Goal: Information Seeking & Learning: Find specific fact

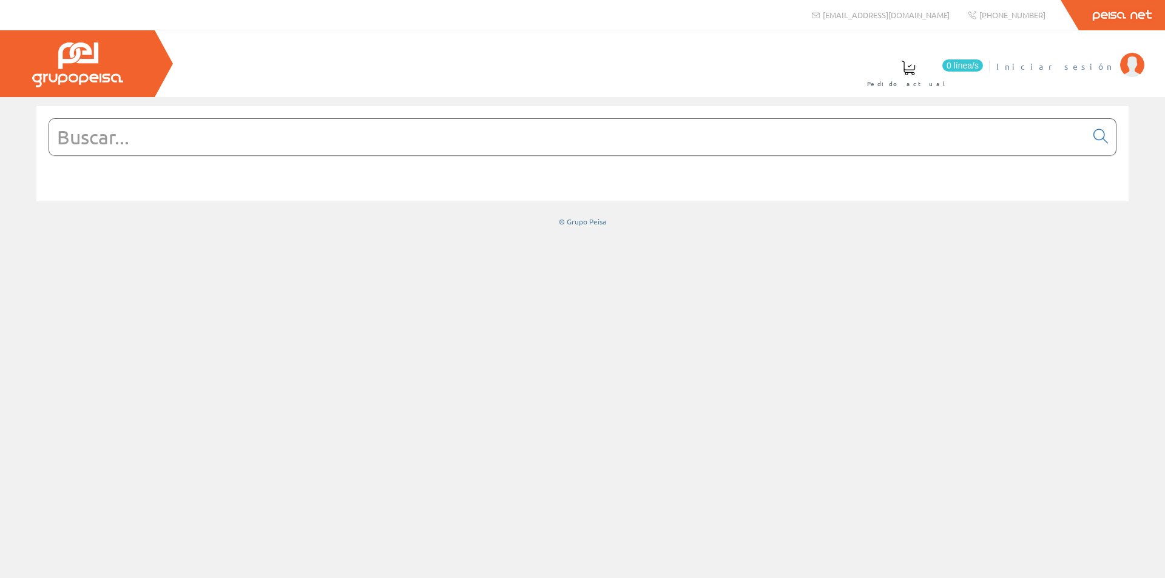
click at [1092, 68] on span "Iniciar sesión" at bounding box center [1055, 66] width 118 height 12
click at [328, 130] on input "text" at bounding box center [567, 137] width 1037 height 36
paste input "A9R84440"
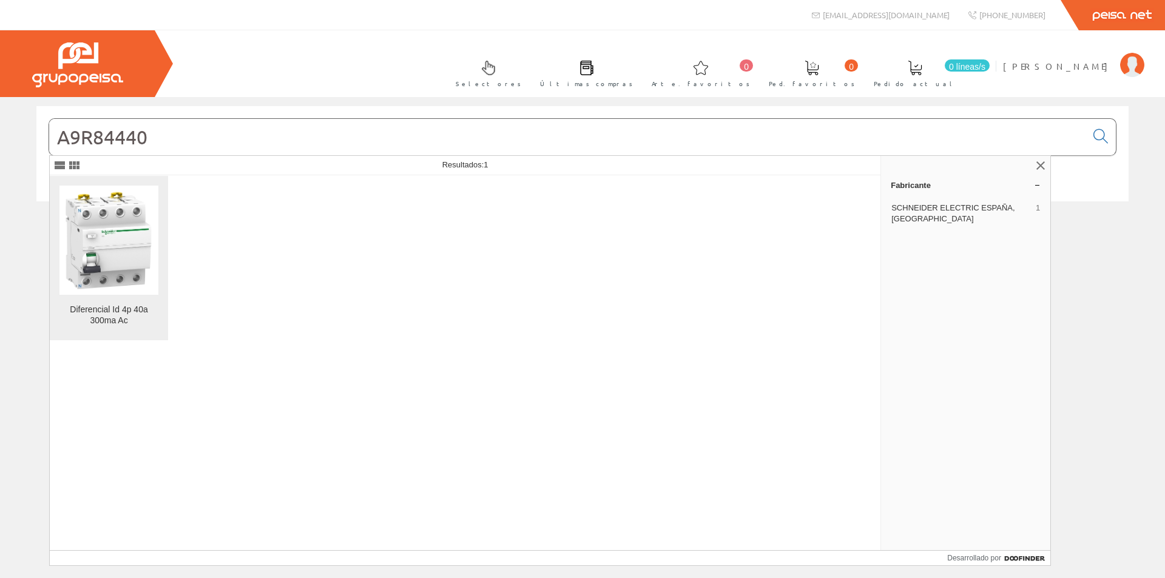
type input "A9R84440"
click at [130, 244] on img at bounding box center [108, 239] width 99 height 99
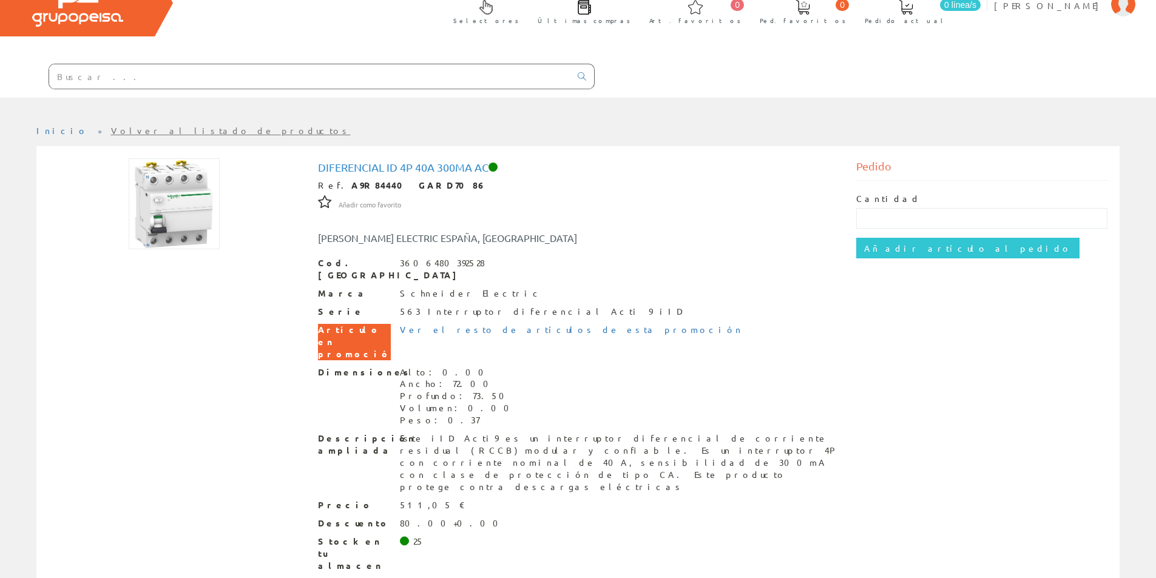
scroll to position [64, 0]
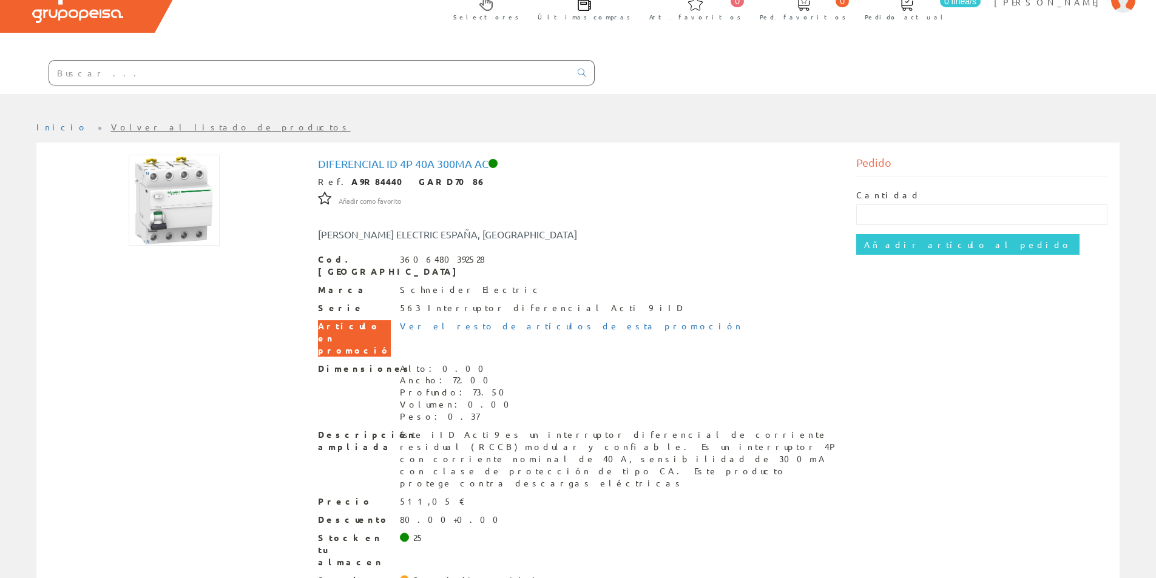
click at [420, 67] on input "text" at bounding box center [309, 73] width 521 height 24
paste input "A9R81425"
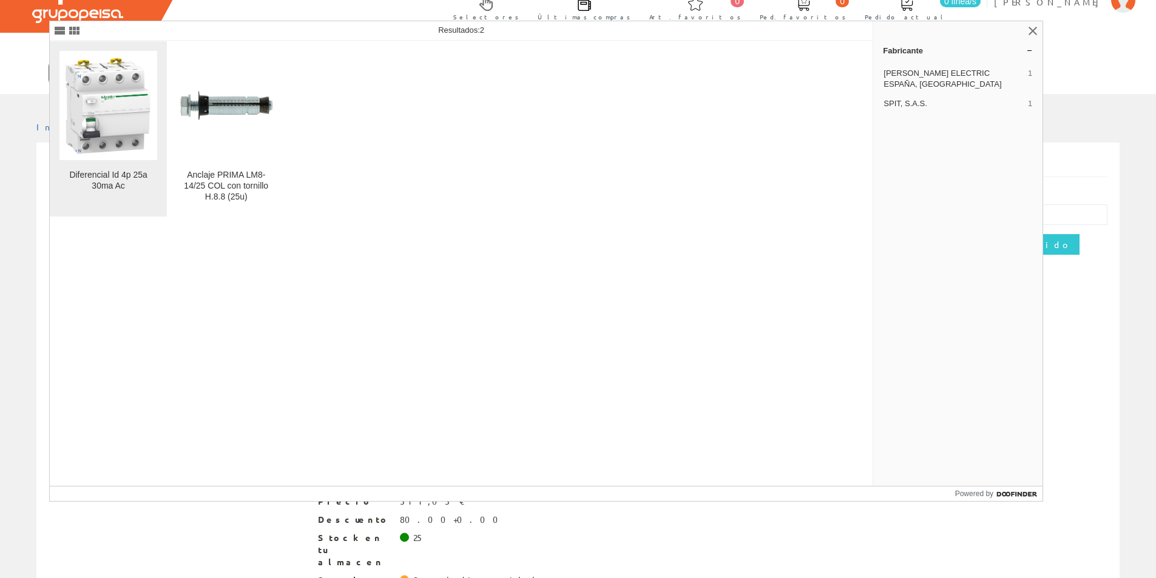
type input "A9R81425"
click at [72, 110] on img at bounding box center [108, 105] width 98 height 98
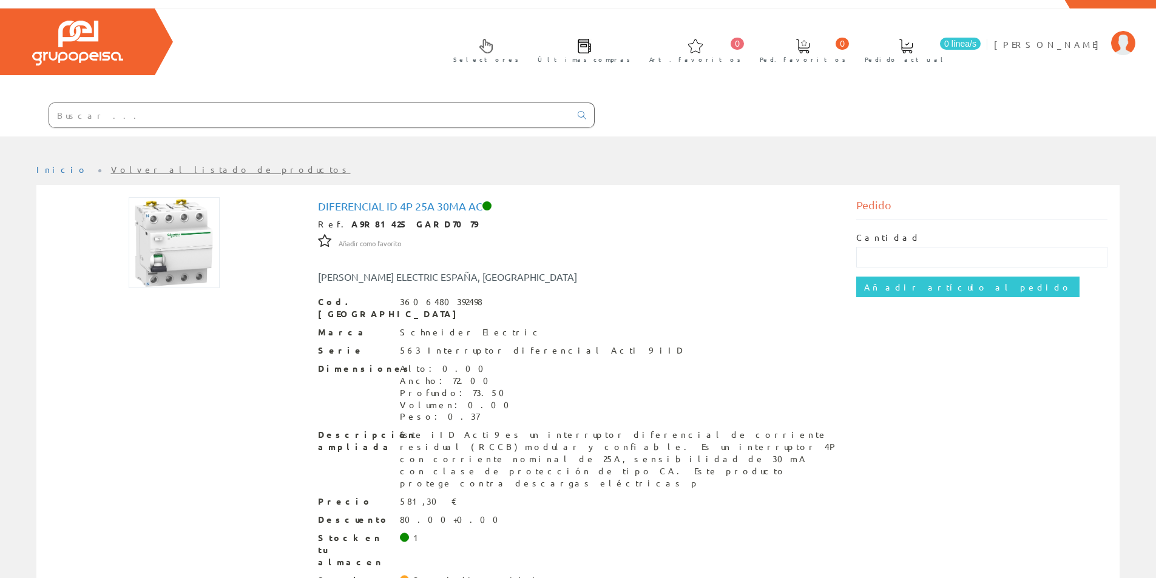
scroll to position [34, 0]
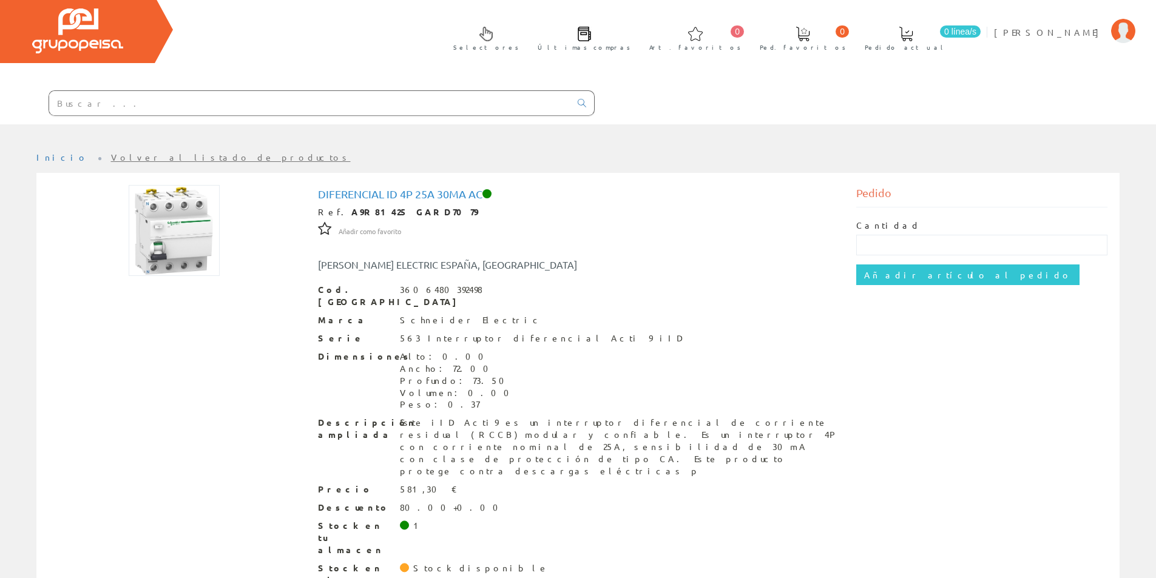
click at [261, 101] on input "text" at bounding box center [309, 103] width 521 height 24
paste input "A9R81440"
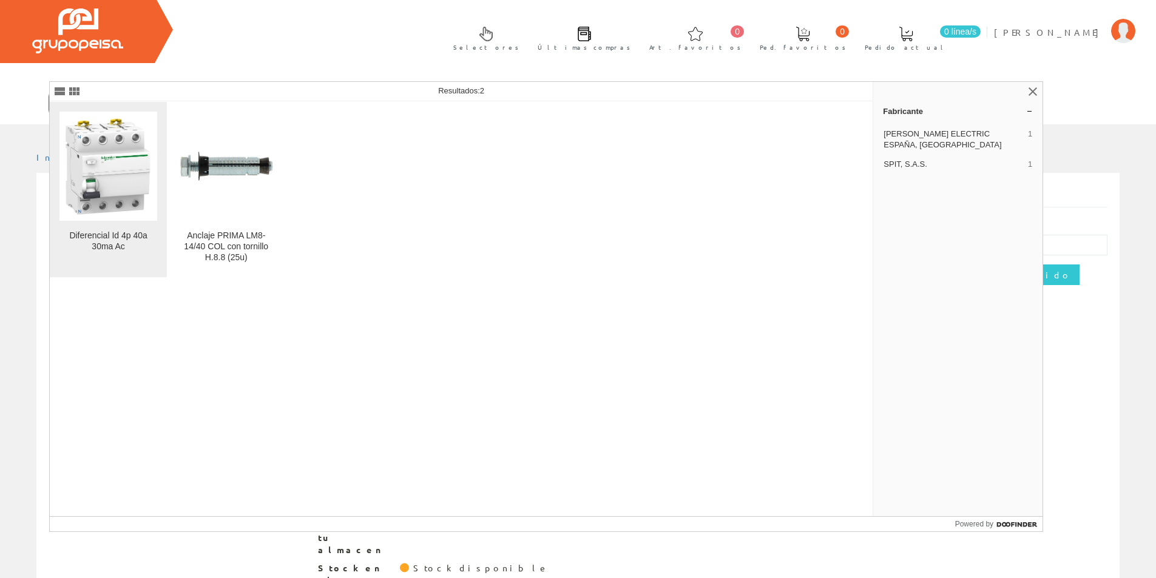
type input "A9R81440"
click at [115, 201] on img at bounding box center [108, 166] width 98 height 98
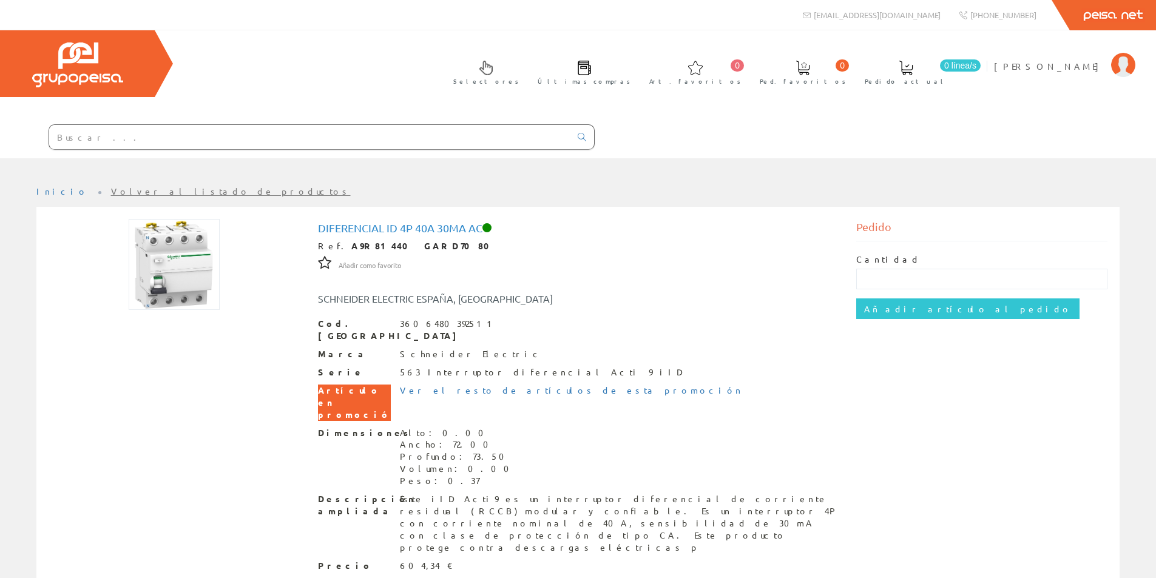
click at [305, 134] on input "text" at bounding box center [309, 137] width 521 height 24
paste input "A9R81463"
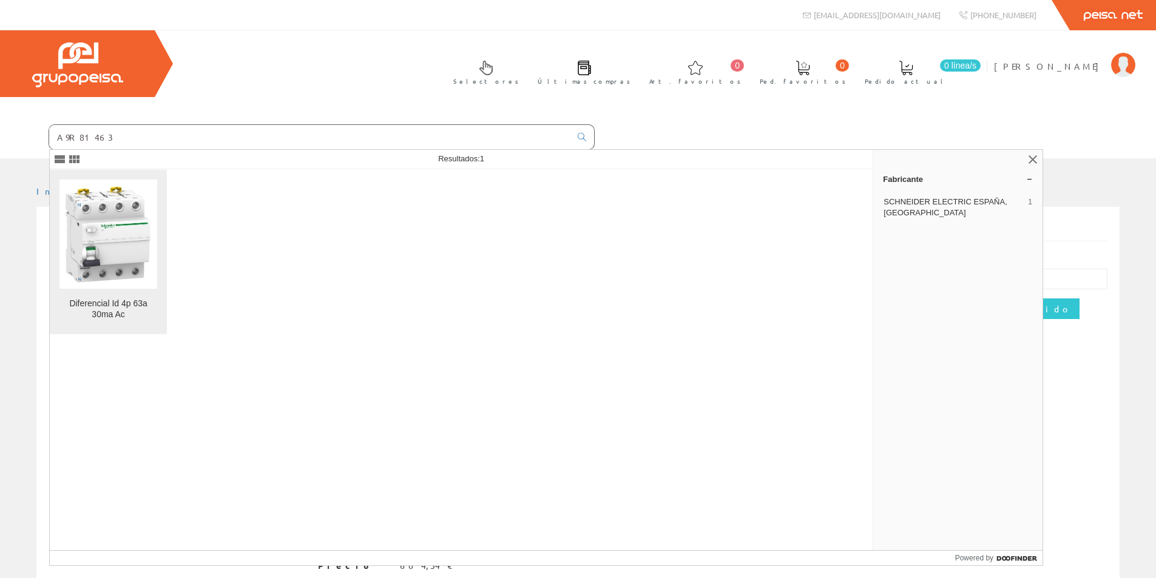
type input "A9R81463"
click at [116, 231] on img at bounding box center [108, 234] width 98 height 98
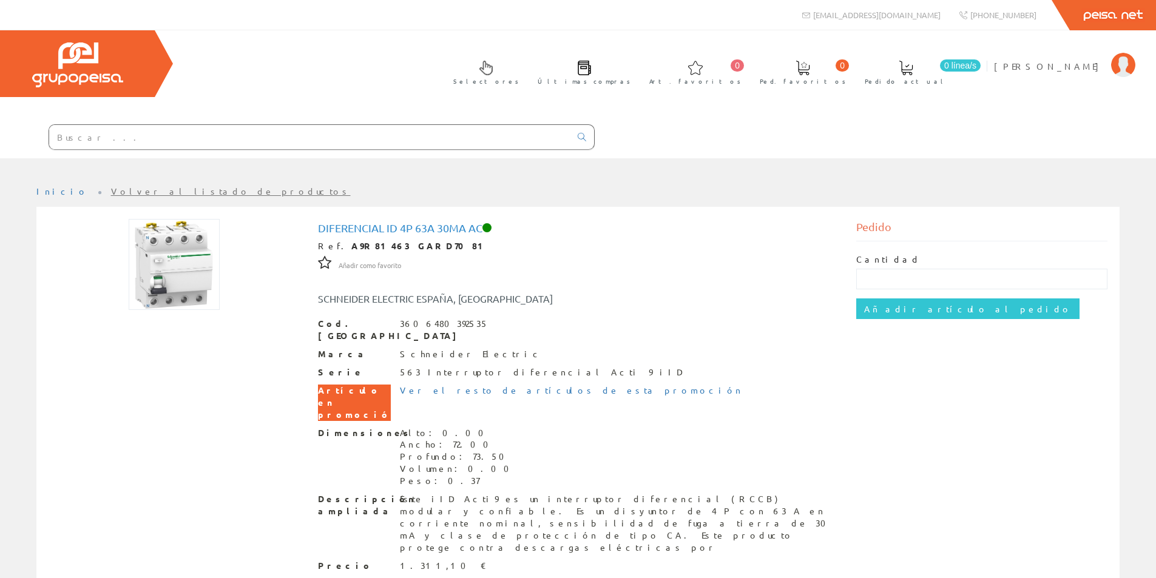
click at [199, 138] on input "text" at bounding box center [309, 137] width 521 height 24
click at [274, 131] on input "text" at bounding box center [309, 137] width 521 height 24
paste input "A9R60240"
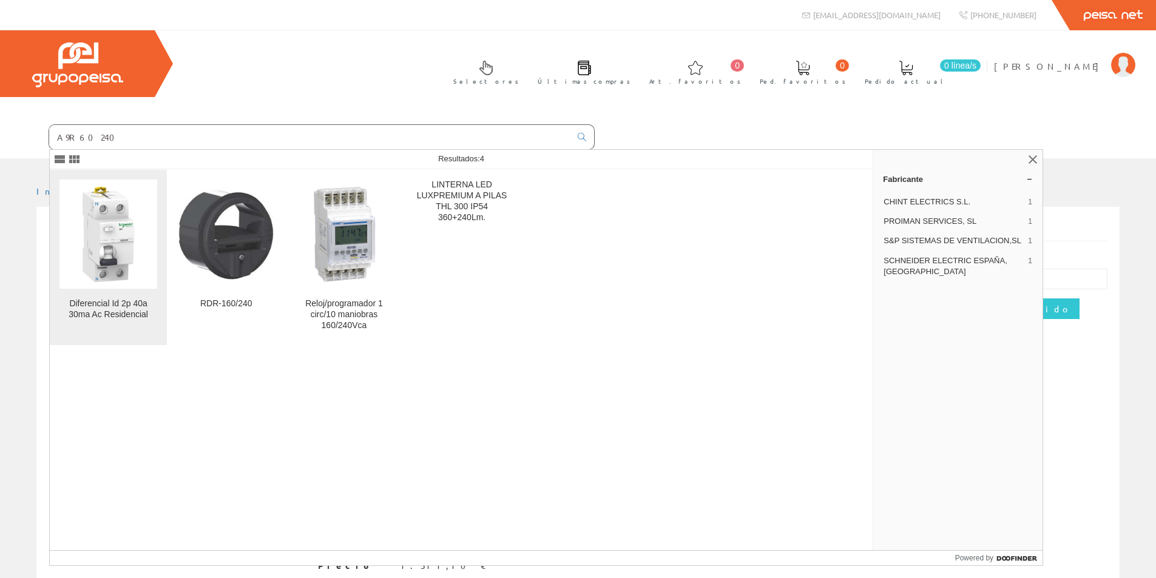
type input "A9R60240"
click at [121, 298] on div "Diferencial Id 2p 40a 30ma Ac Residencial" at bounding box center [108, 309] width 98 height 22
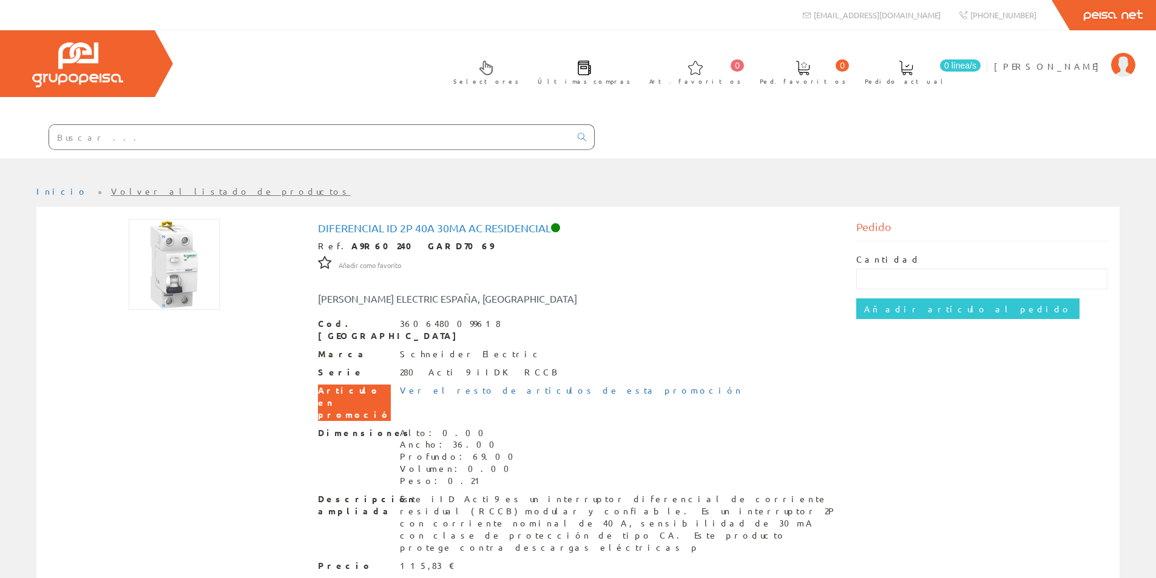
click at [183, 278] on img at bounding box center [174, 264] width 91 height 91
click at [1112, 66] on img at bounding box center [1123, 65] width 24 height 24
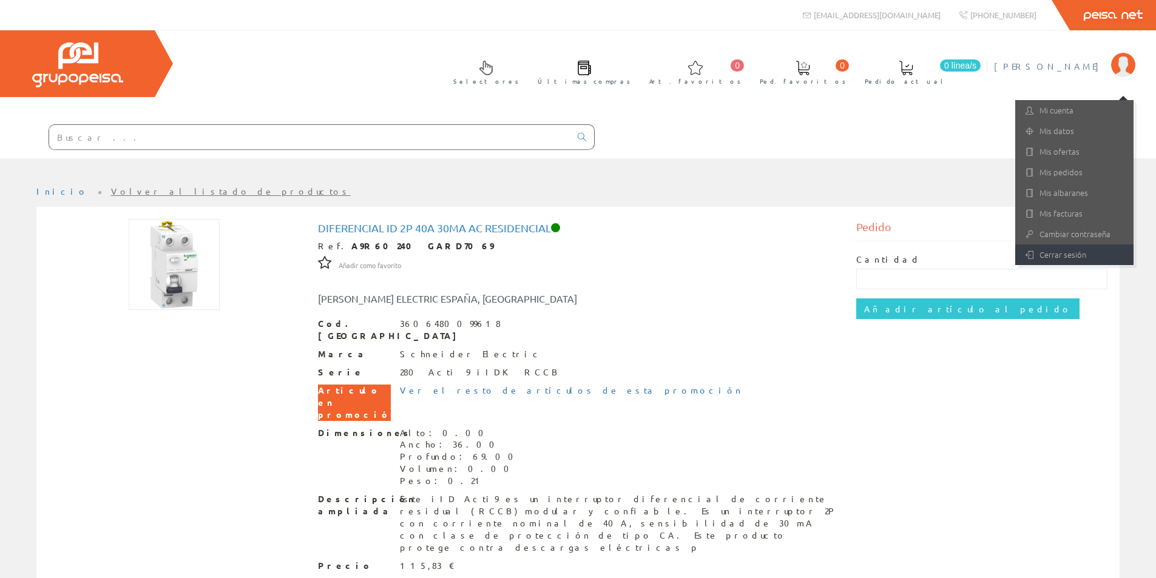
click at [1064, 254] on link "Cerrar sesión" at bounding box center [1074, 254] width 118 height 21
